Goal: Navigation & Orientation: Find specific page/section

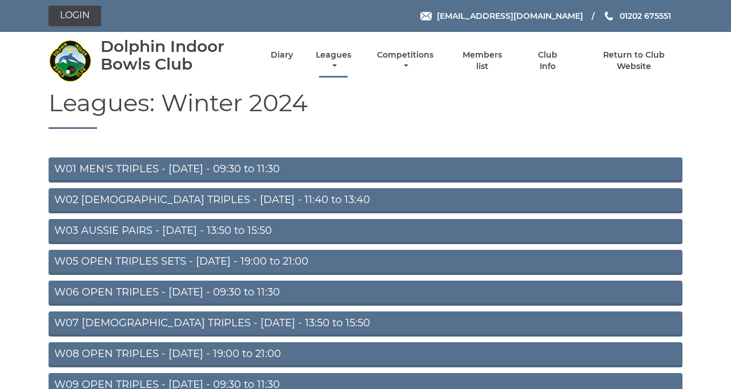
click at [354, 71] on link "Leagues" at bounding box center [333, 61] width 41 height 22
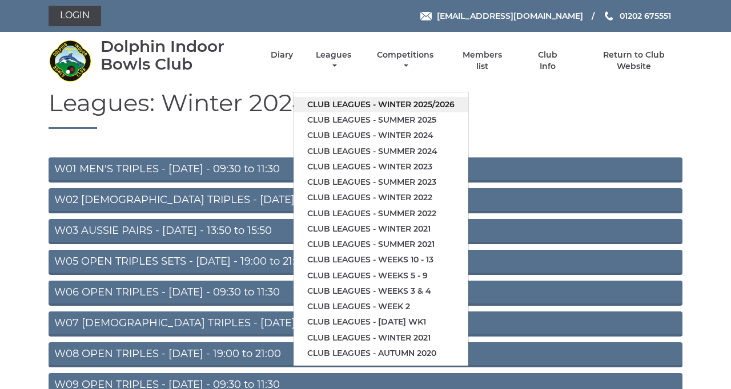
click at [468, 112] on link "Club leagues - Winter 2025/2026" at bounding box center [380, 104] width 175 height 15
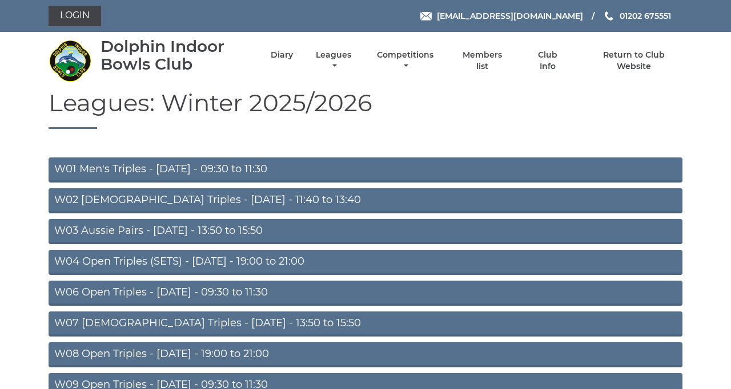
click at [440, 244] on link "W03 Aussie Pairs - [DATE] - 13:50 to 15:50" at bounding box center [366, 231] width 634 height 25
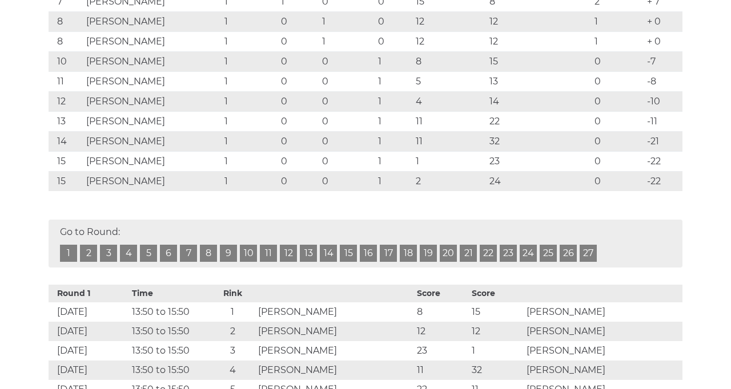
scroll to position [394, 0]
